Goal: Information Seeking & Learning: Learn about a topic

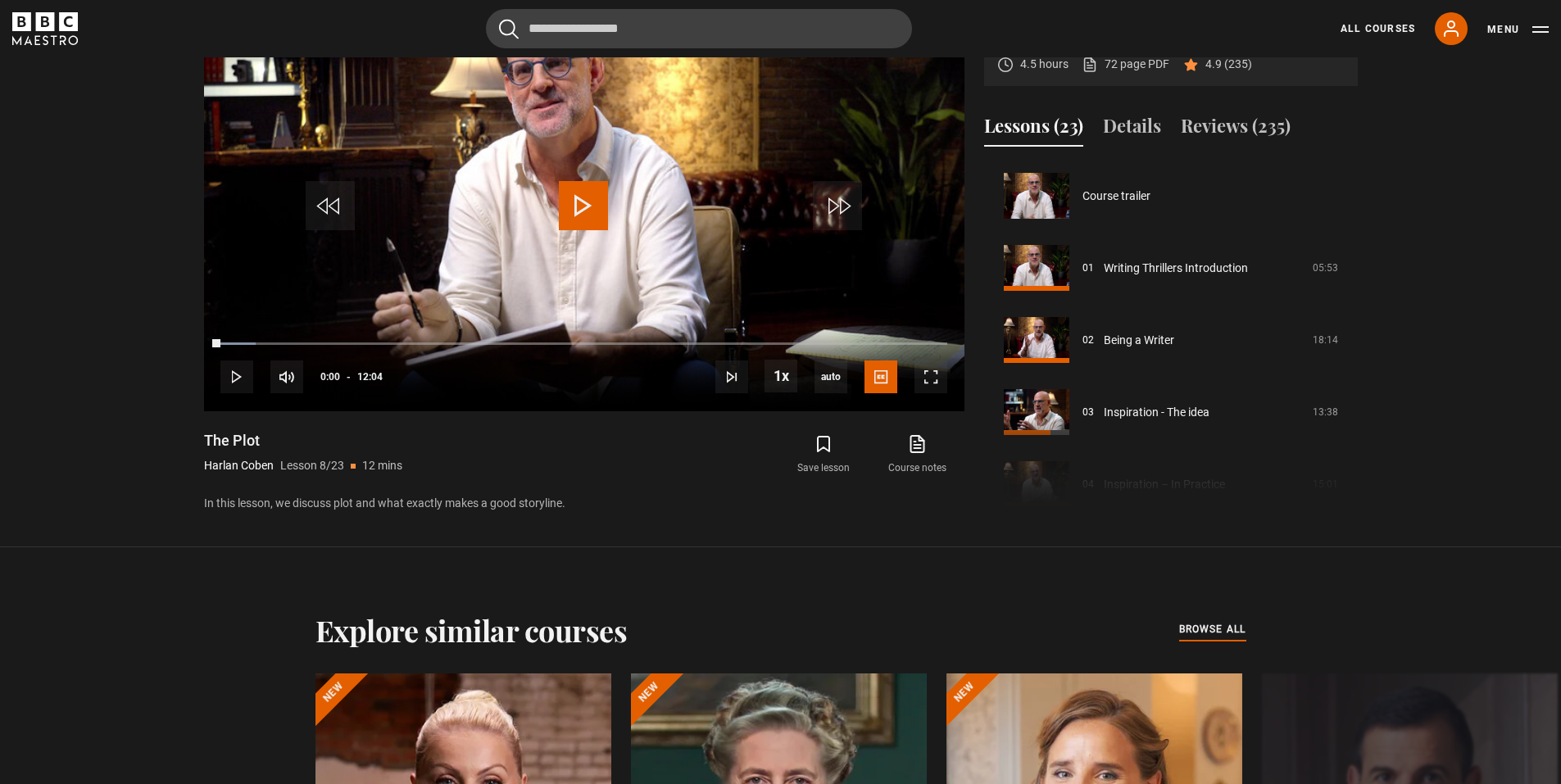
scroll to position [491, 0]
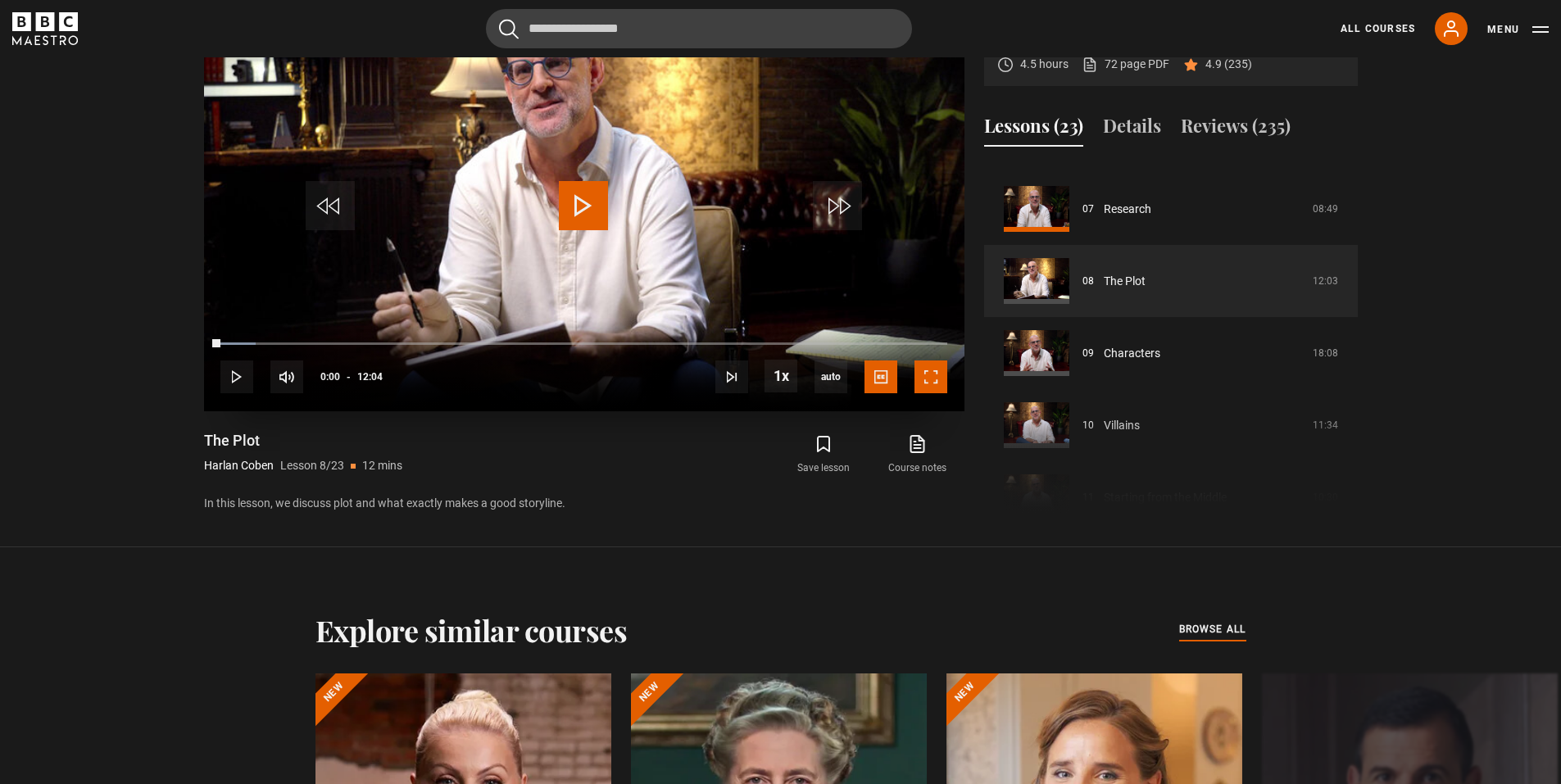
click at [939, 382] on span "Video Player" at bounding box center [931, 377] width 33 height 33
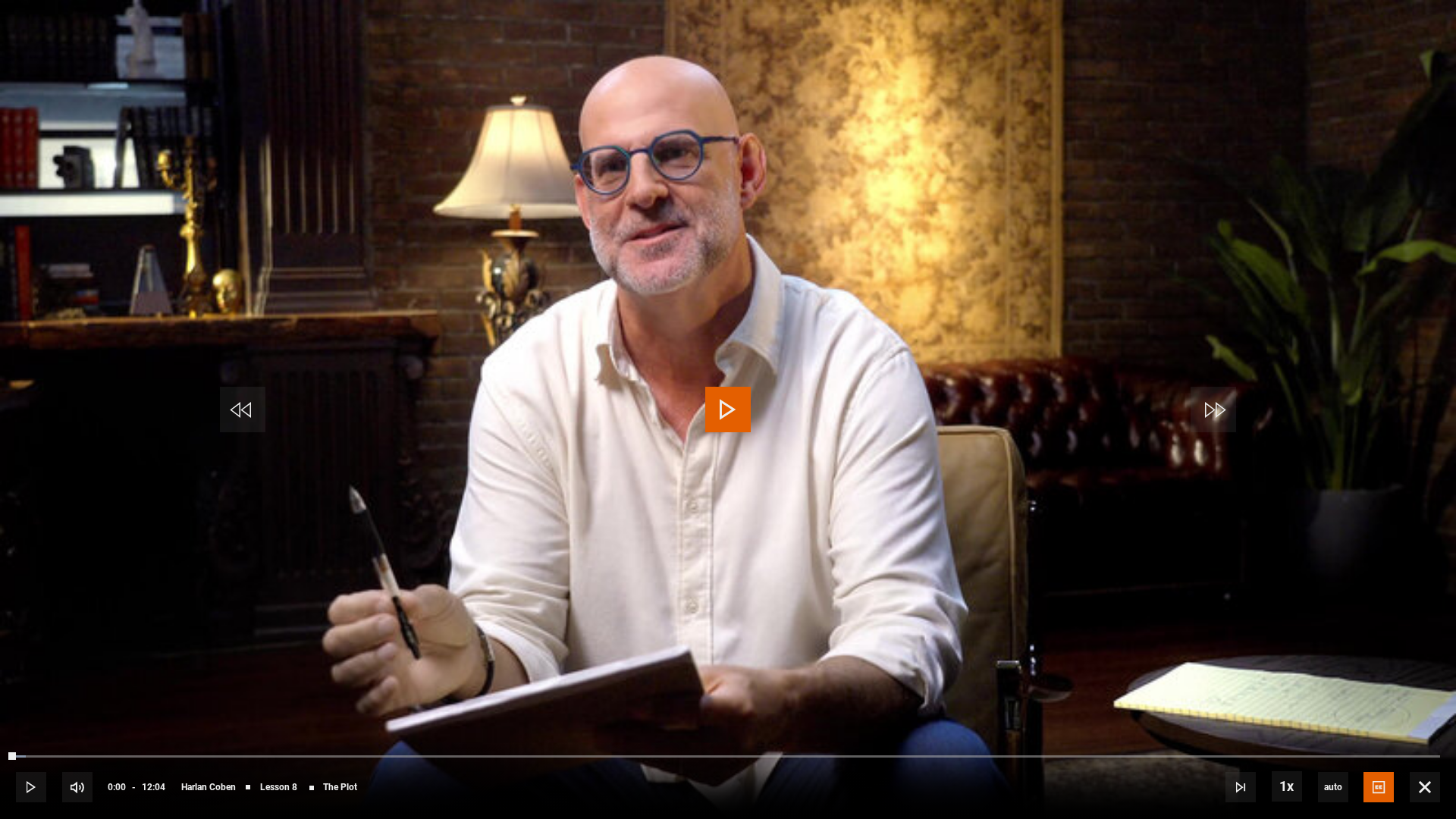
click at [729, 405] on span "Video Player" at bounding box center [728, 410] width 45 height 45
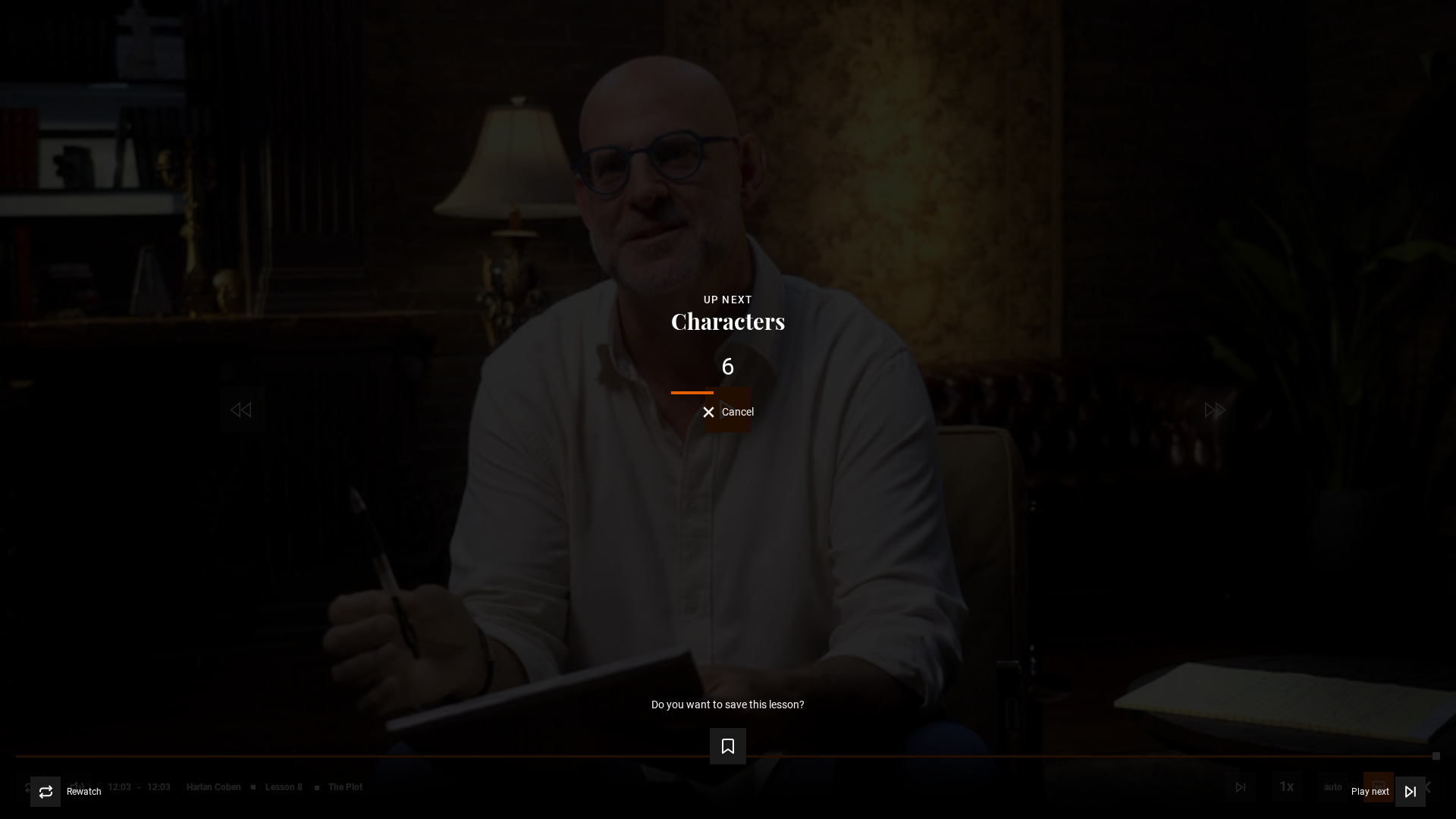
click at [713, 410] on button "Cancel" at bounding box center [728, 412] width 51 height 12
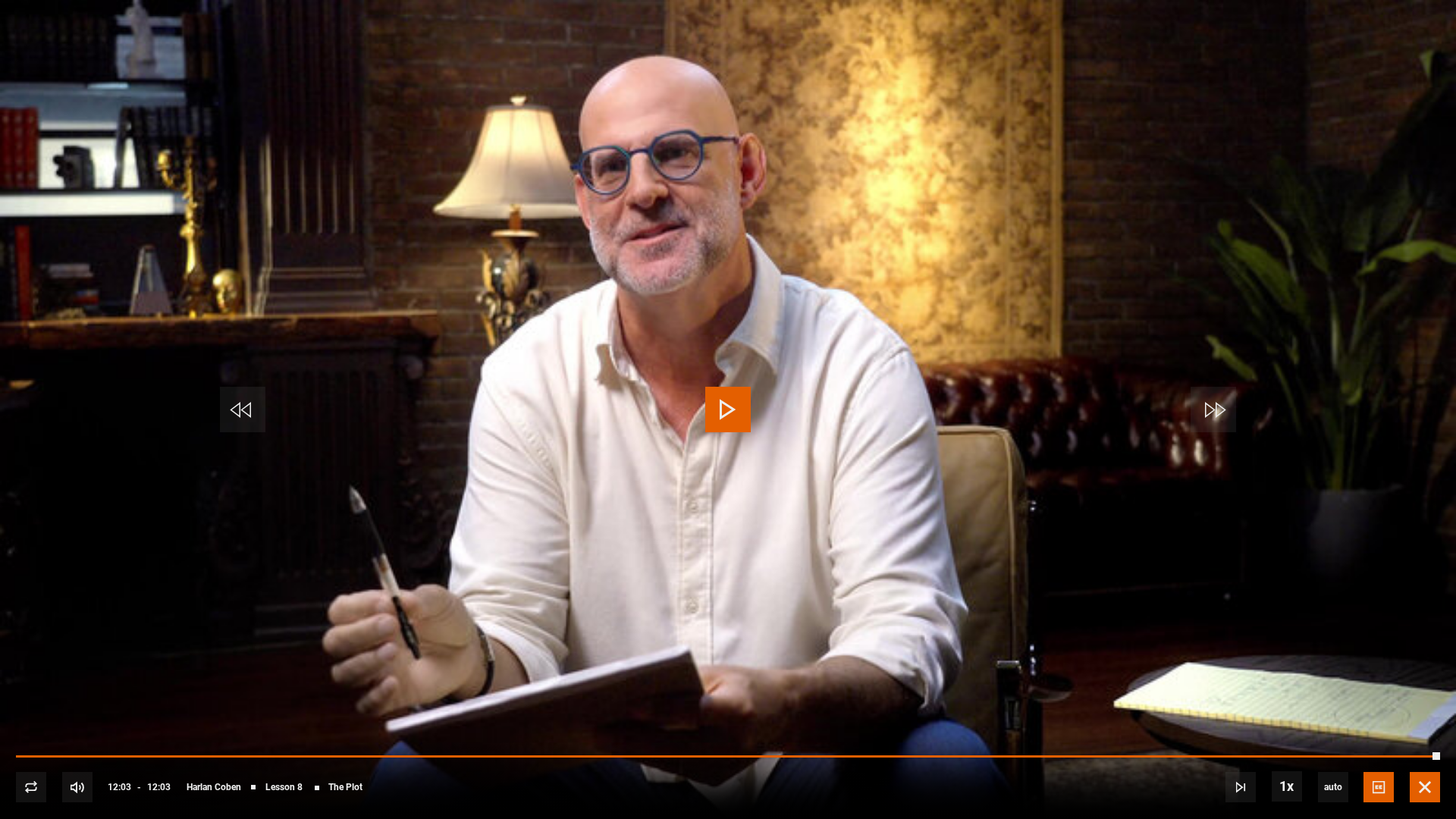
click at [1432, 725] on span "Video Player" at bounding box center [1425, 787] width 31 height 31
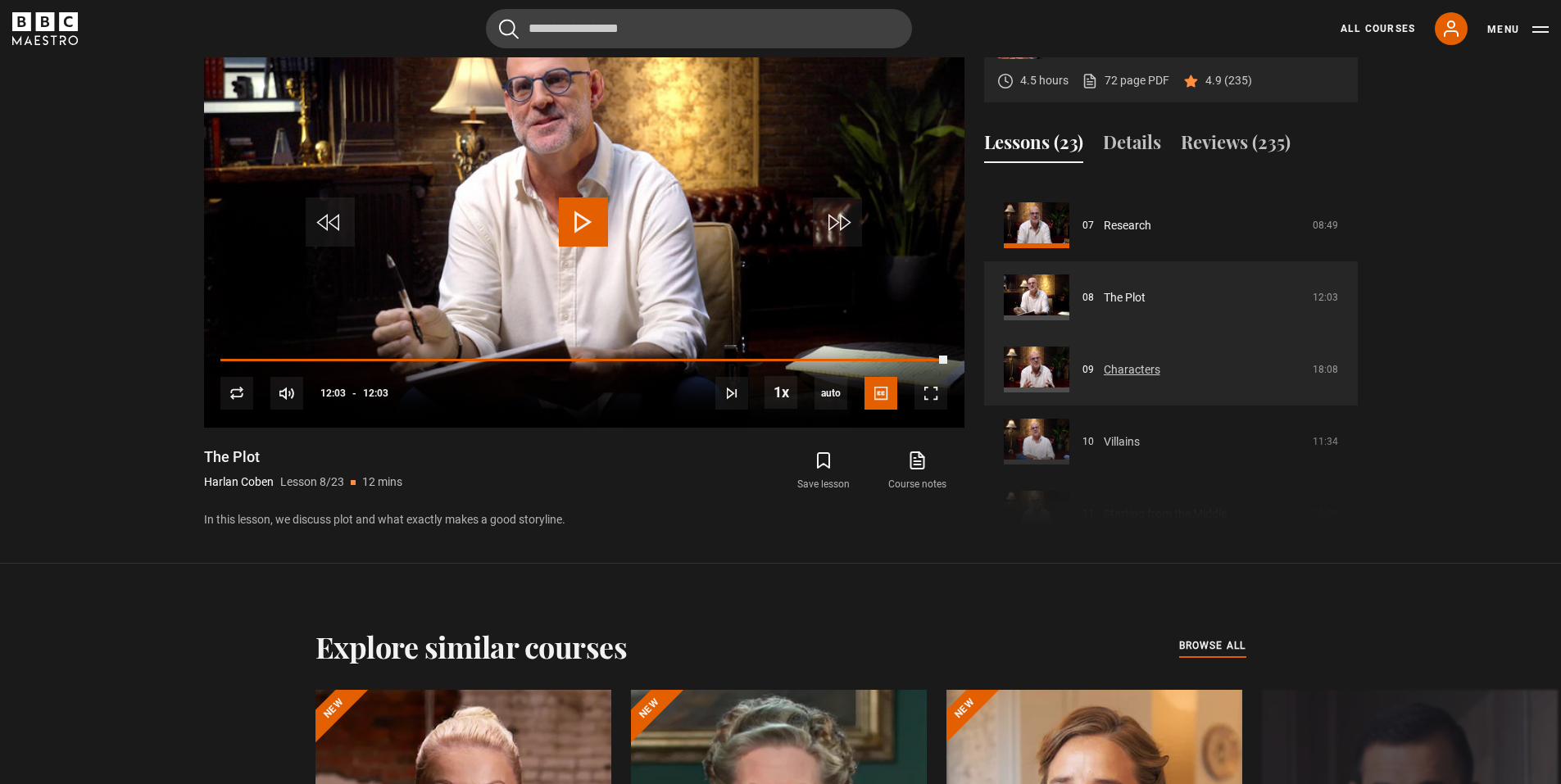
click at [1138, 370] on link "Characters" at bounding box center [1132, 370] width 57 height 18
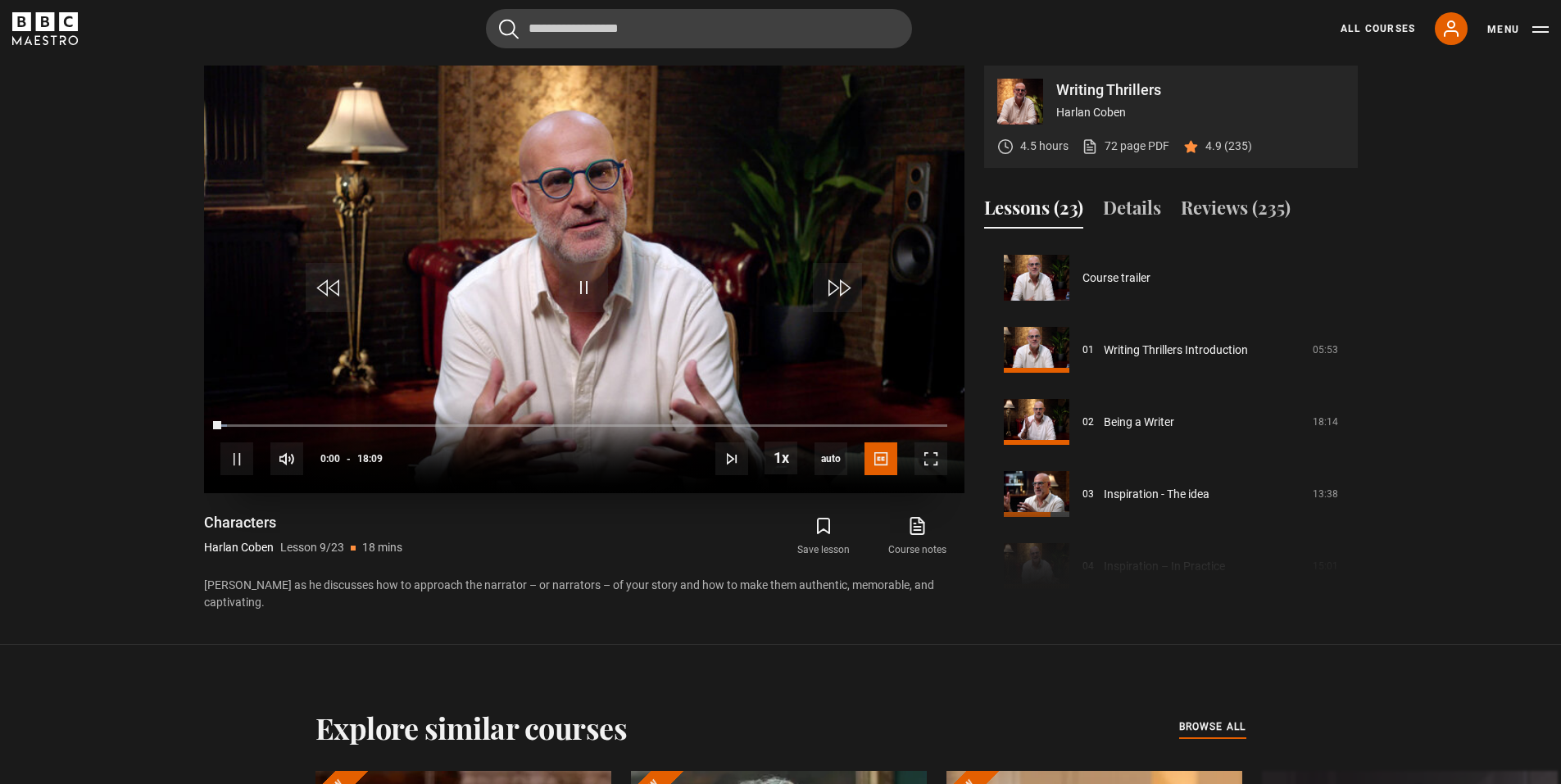
scroll to position [577, 0]
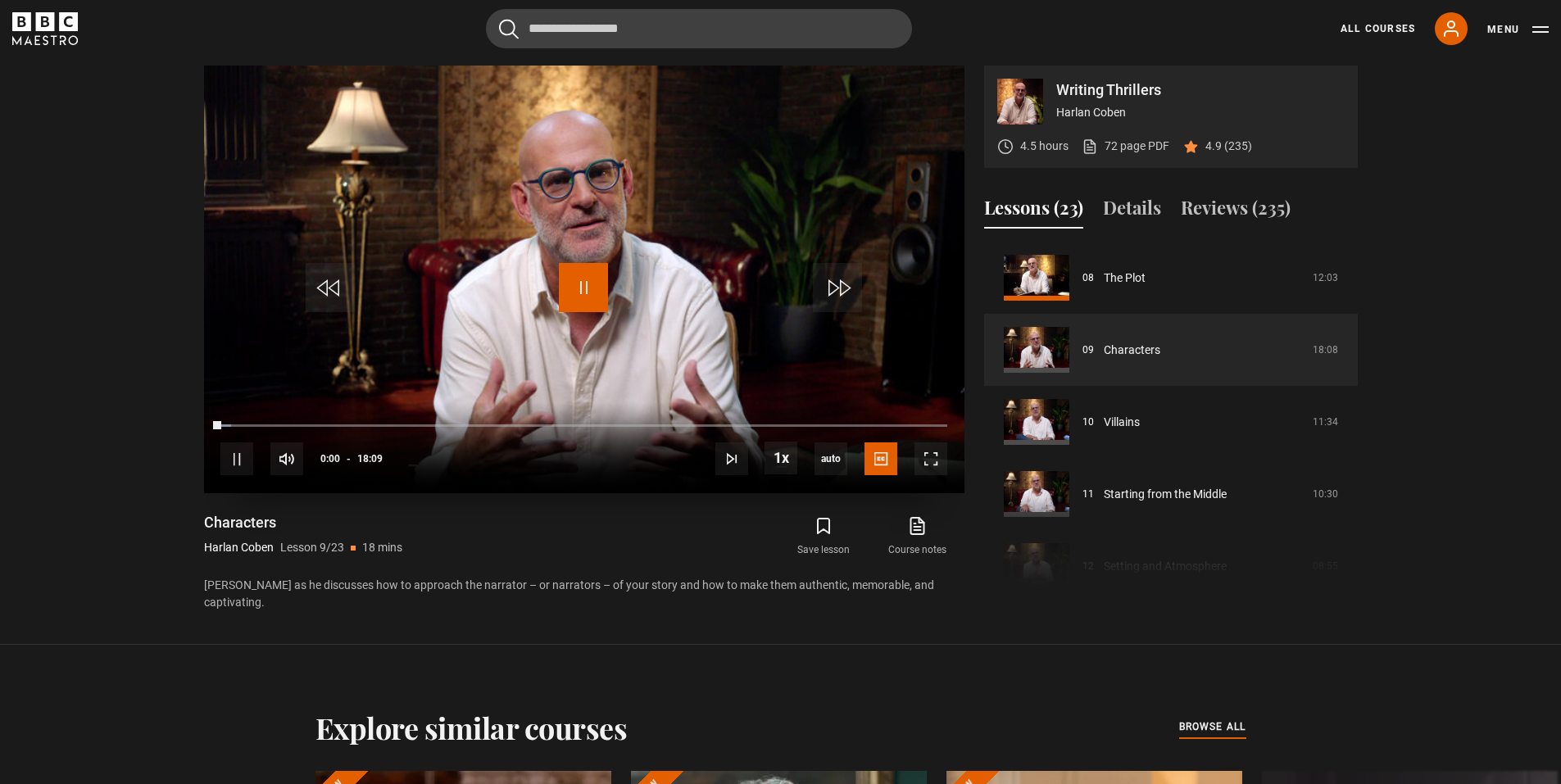
click at [588, 289] on span "Video Player" at bounding box center [583, 287] width 49 height 49
drag, startPoint x: 220, startPoint y: 425, endPoint x: 201, endPoint y: 427, distance: 19.1
click at [201, 427] on div "Writing Thrillers Harlan Coben 4.5 hours 72 page PDF (opens in new tab) 4.9 (23…" at bounding box center [780, 338] width 1180 height 546
click at [922, 460] on span "Video Player" at bounding box center [931, 459] width 33 height 33
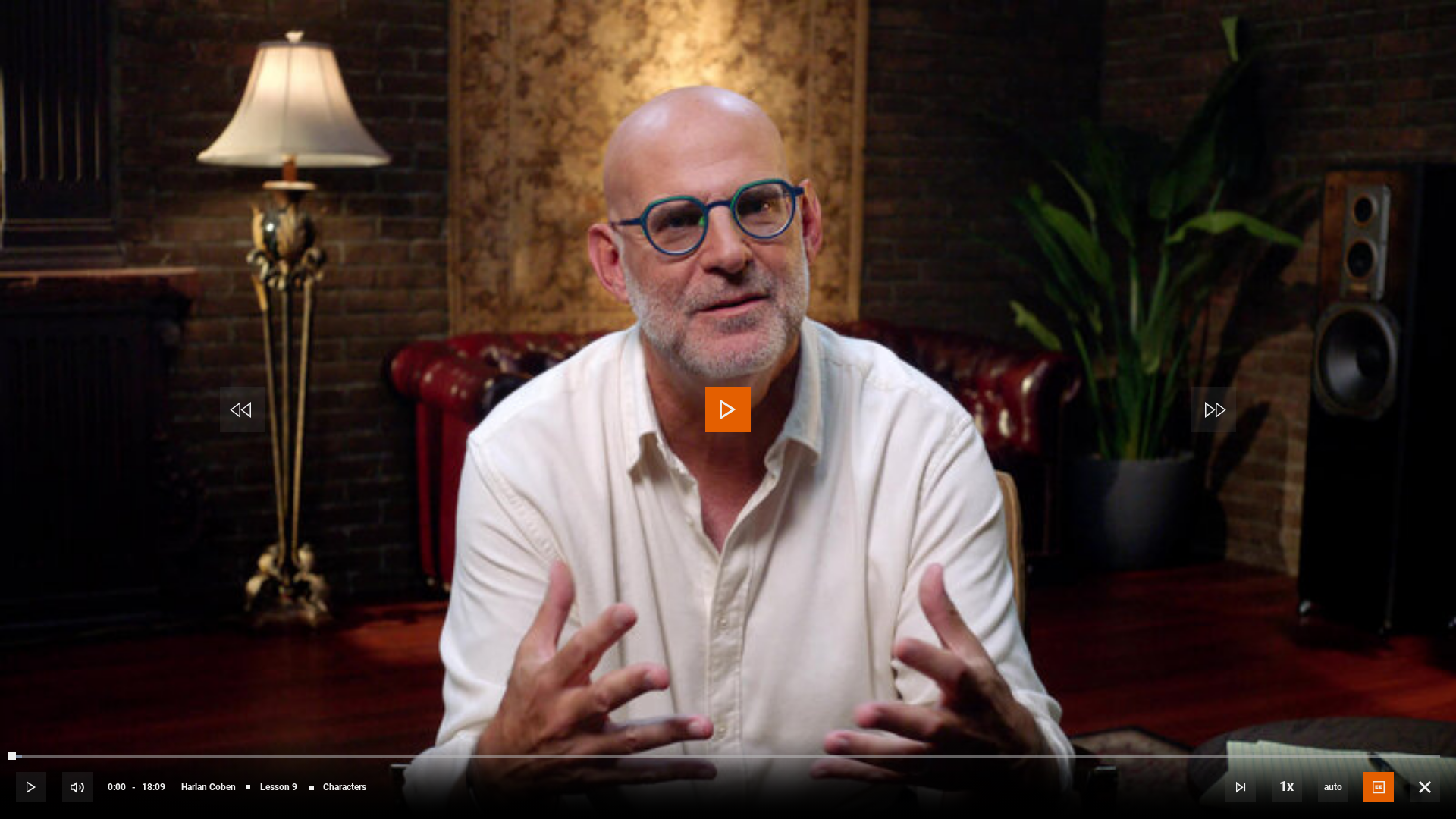
click at [730, 412] on span "Video Player" at bounding box center [728, 410] width 45 height 45
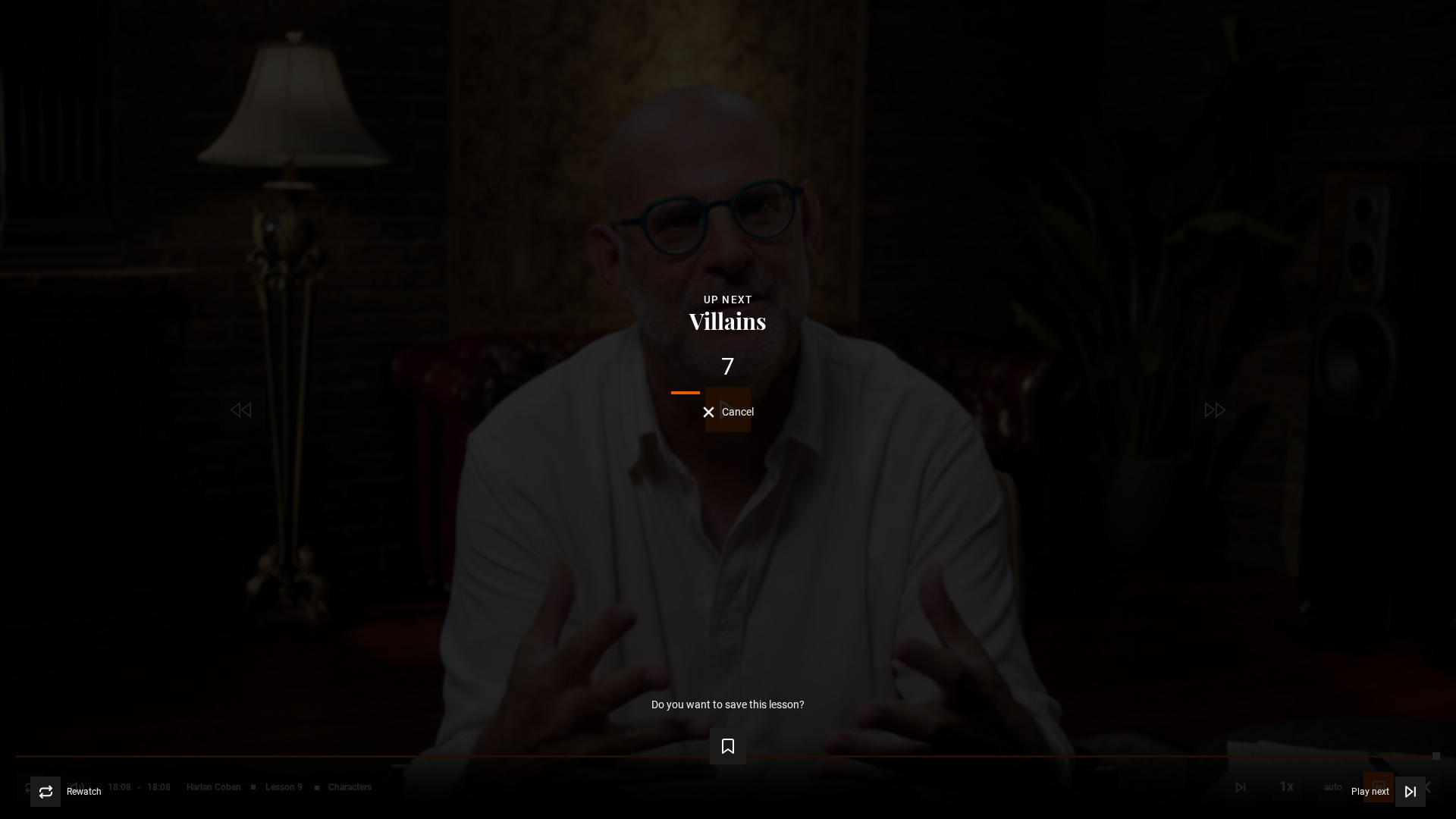
click at [720, 410] on button "Cancel" at bounding box center [728, 412] width 51 height 12
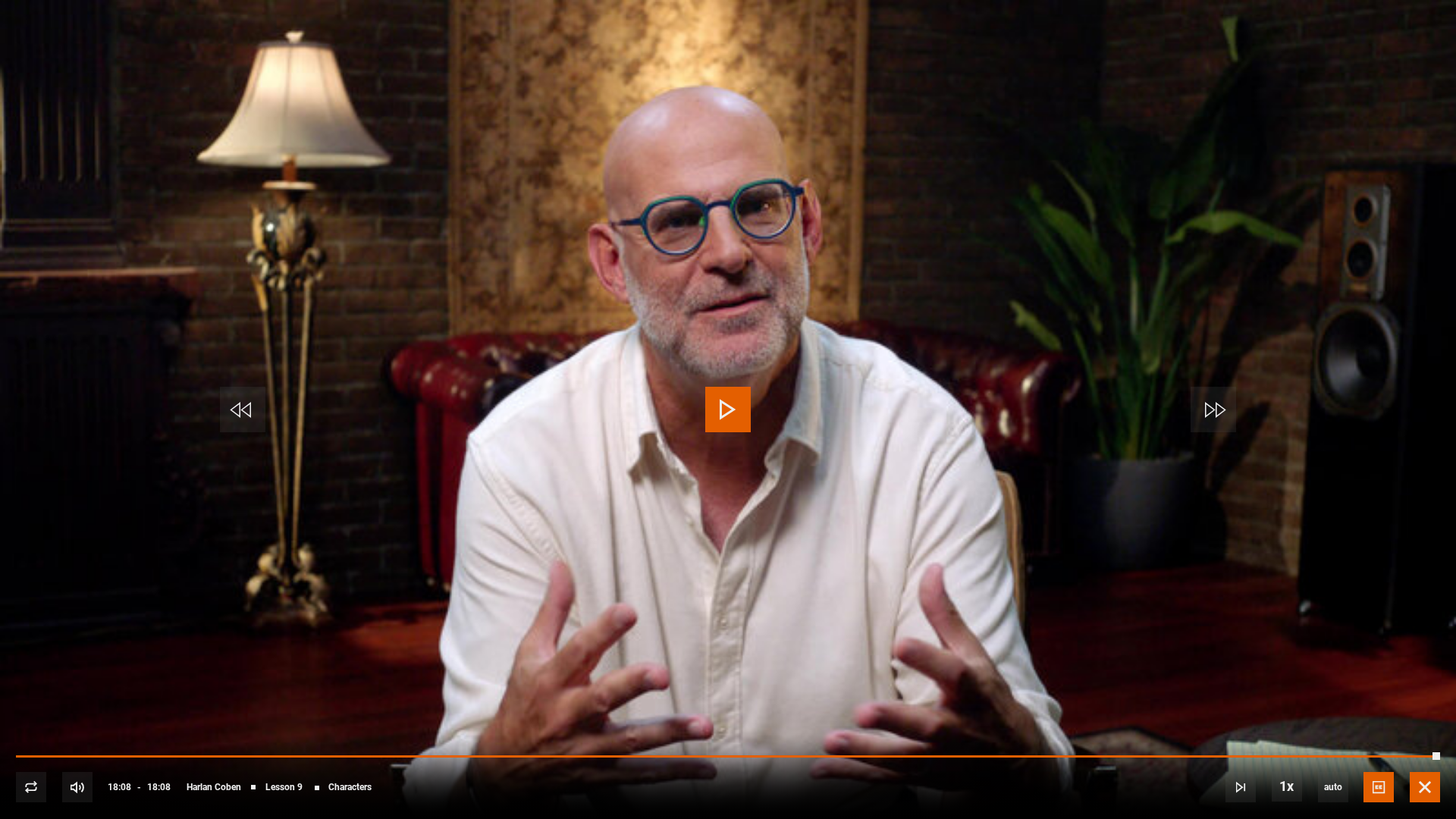
click at [1425, 725] on span "Video Player" at bounding box center [1425, 787] width 31 height 31
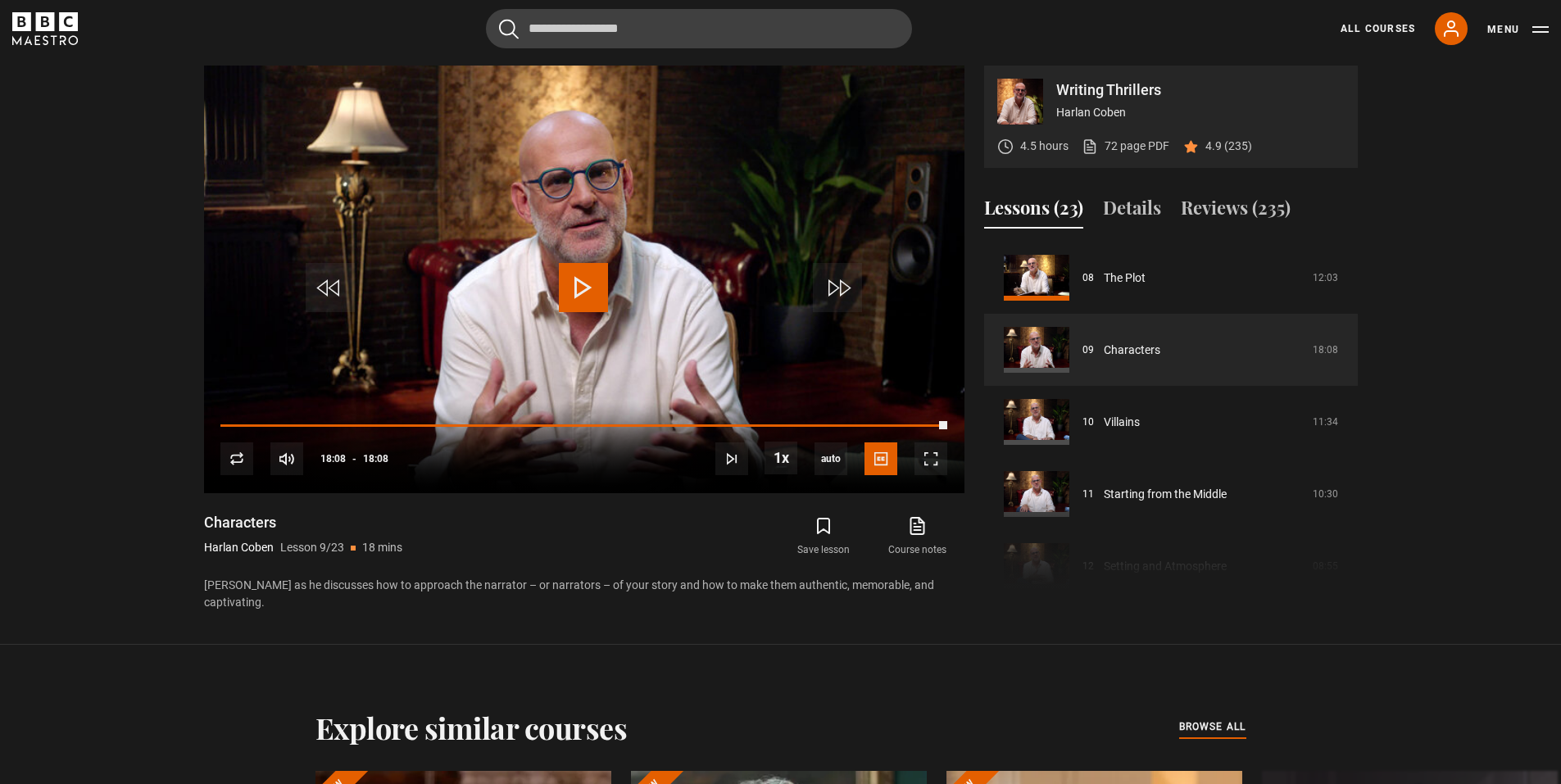
click at [171, 438] on section "Writing Thrillers Harlan Coben 4.5 hours 72 page PDF (opens in new tab) 4.9 (23…" at bounding box center [780, 322] width 1561 height 644
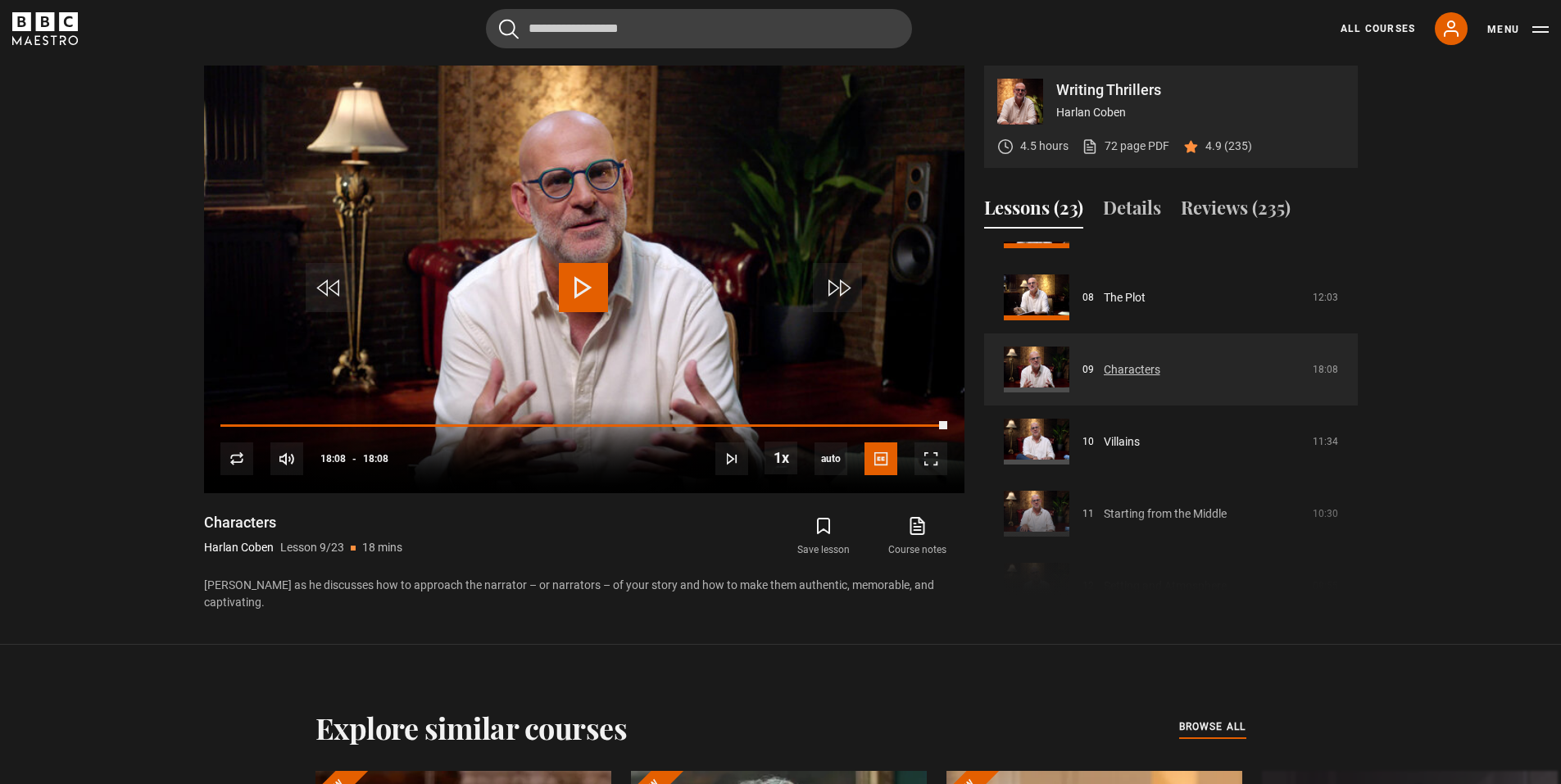
scroll to position [639, 0]
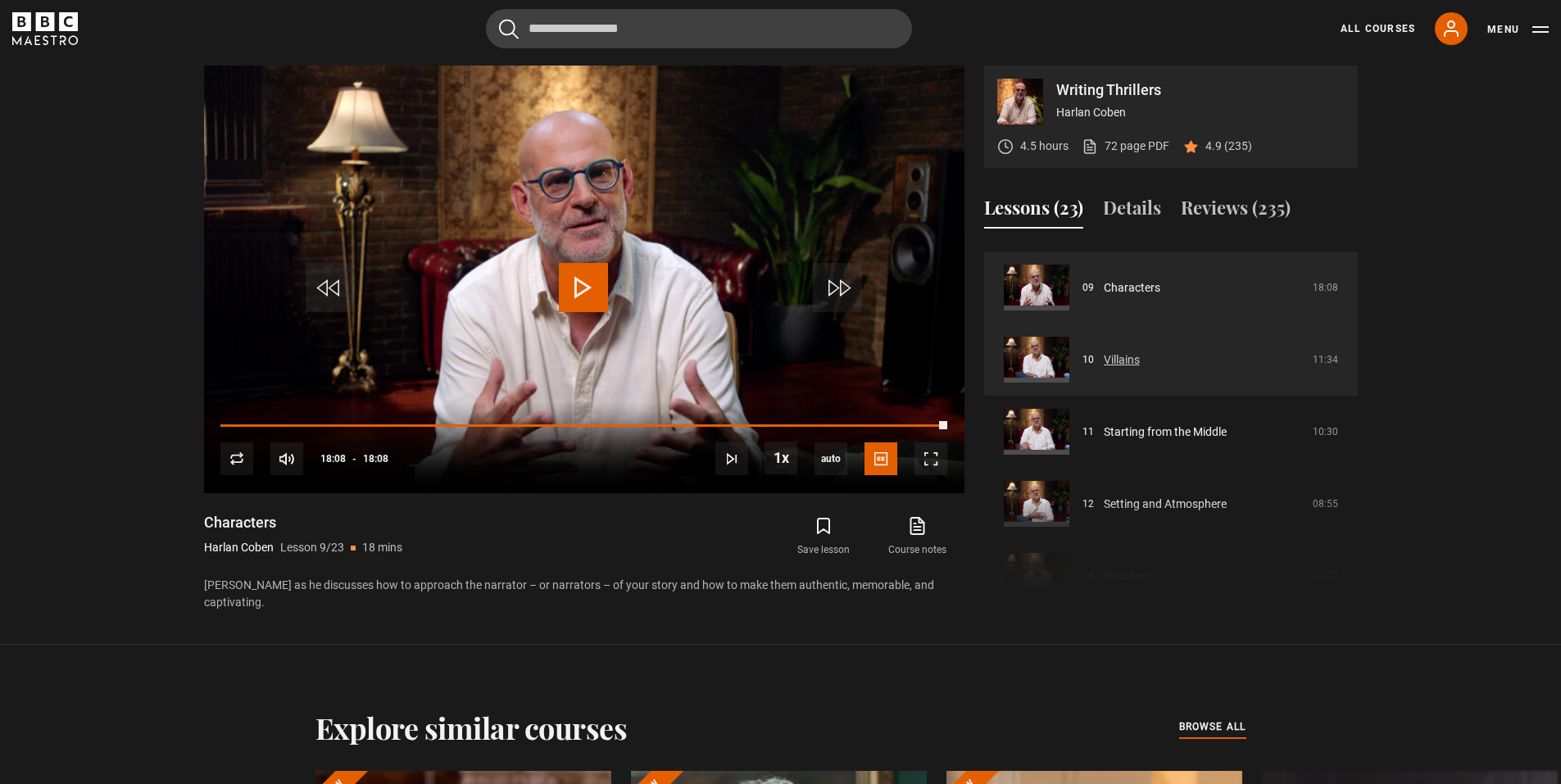
click at [1125, 355] on link "Villains" at bounding box center [1121, 360] width 36 height 18
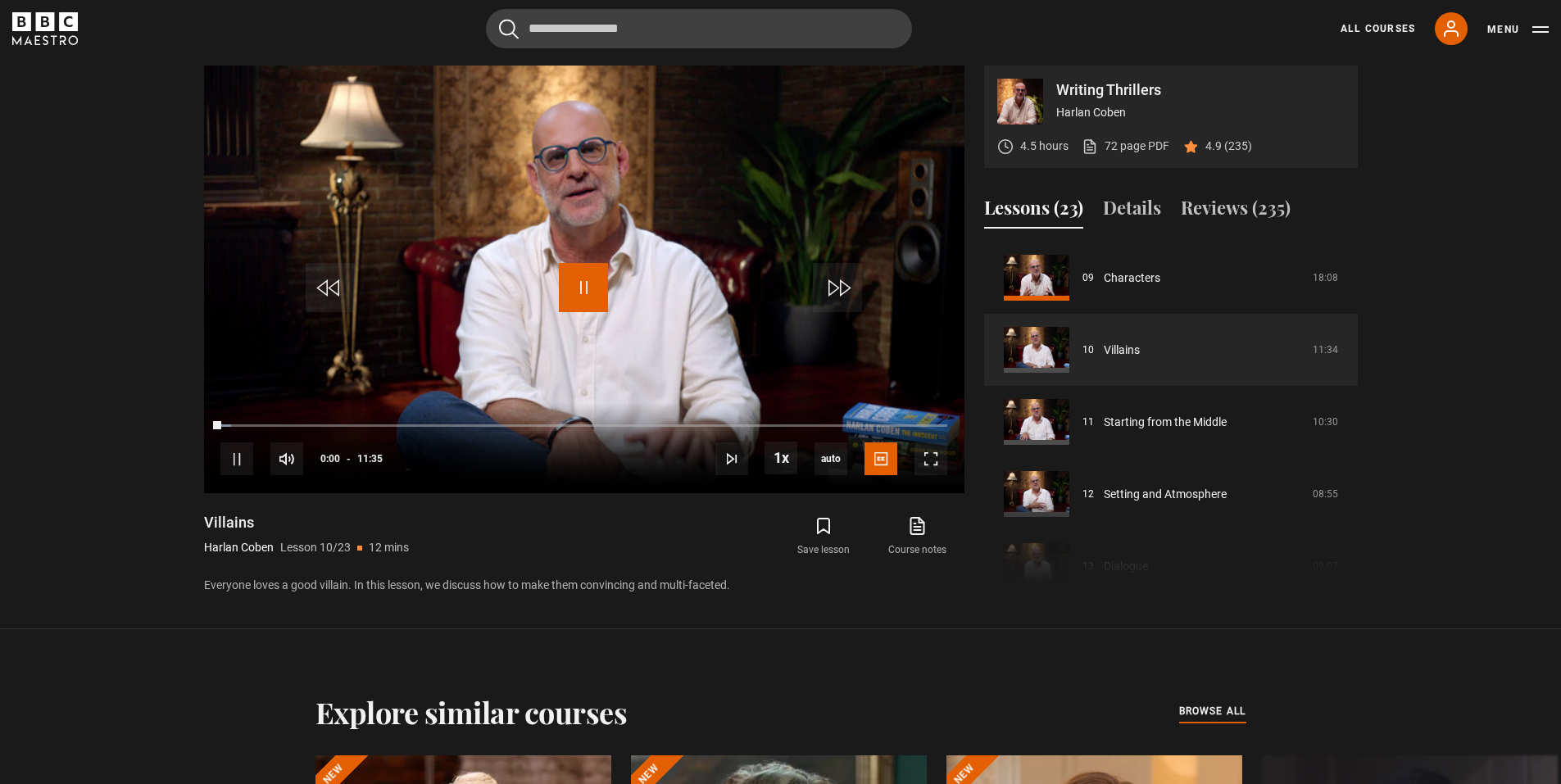
click at [586, 299] on span "Video Player" at bounding box center [583, 287] width 49 height 49
click at [221, 425] on div "00:00" at bounding box center [221, 425] width 0 height 5
